Goal: Navigation & Orientation: Go to known website

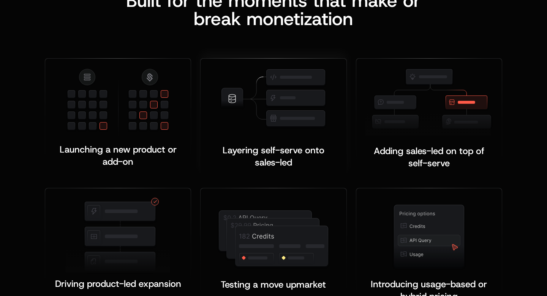
scroll to position [1468, 0]
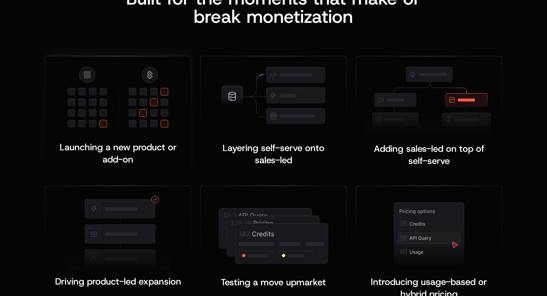
click at [145, 114] on img at bounding box center [118, 100] width 104 height 70
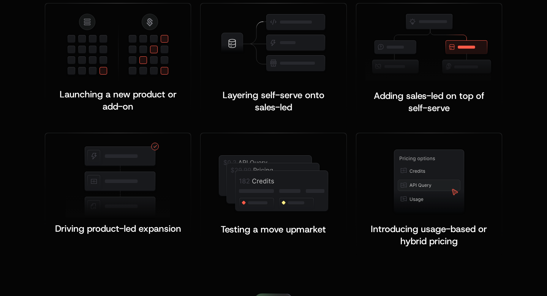
scroll to position [1535, 0]
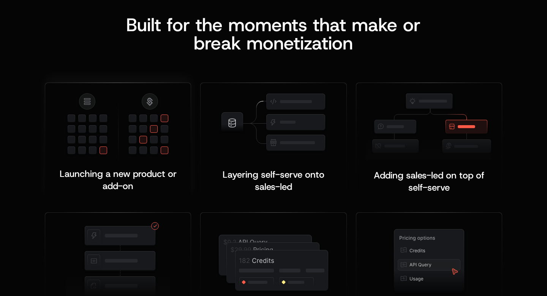
scroll to position [1448, 0]
